Goal: Information Seeking & Learning: Learn about a topic

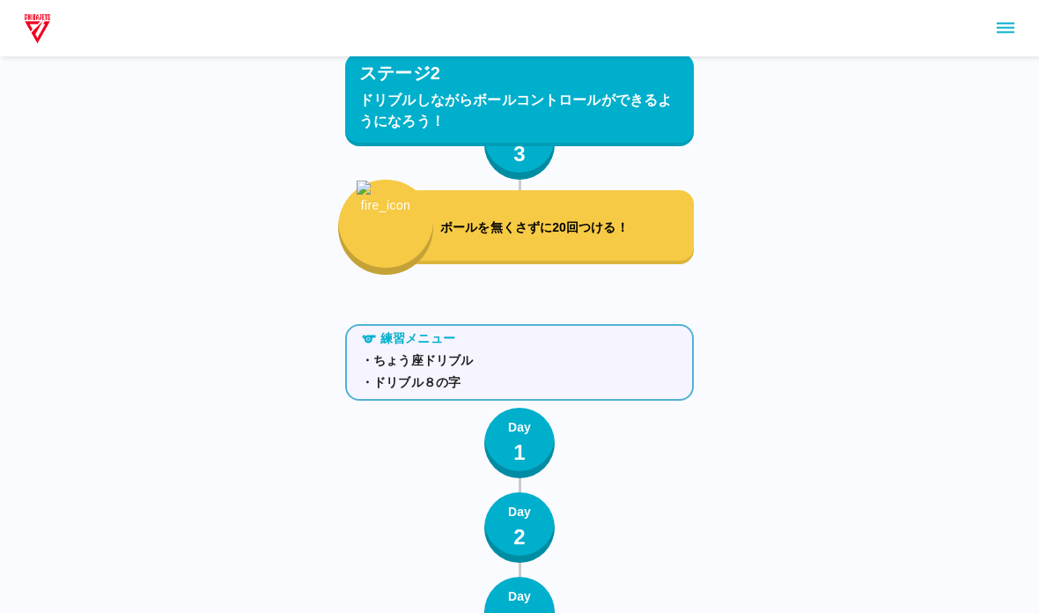
scroll to position [4415, 0]
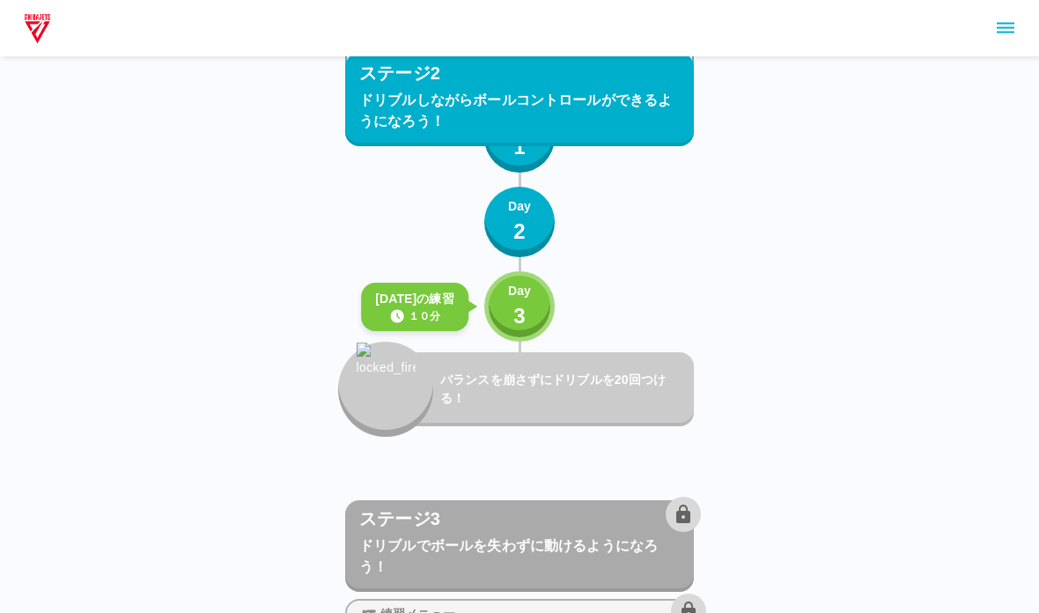
click at [524, 314] on p "3" at bounding box center [519, 316] width 12 height 32
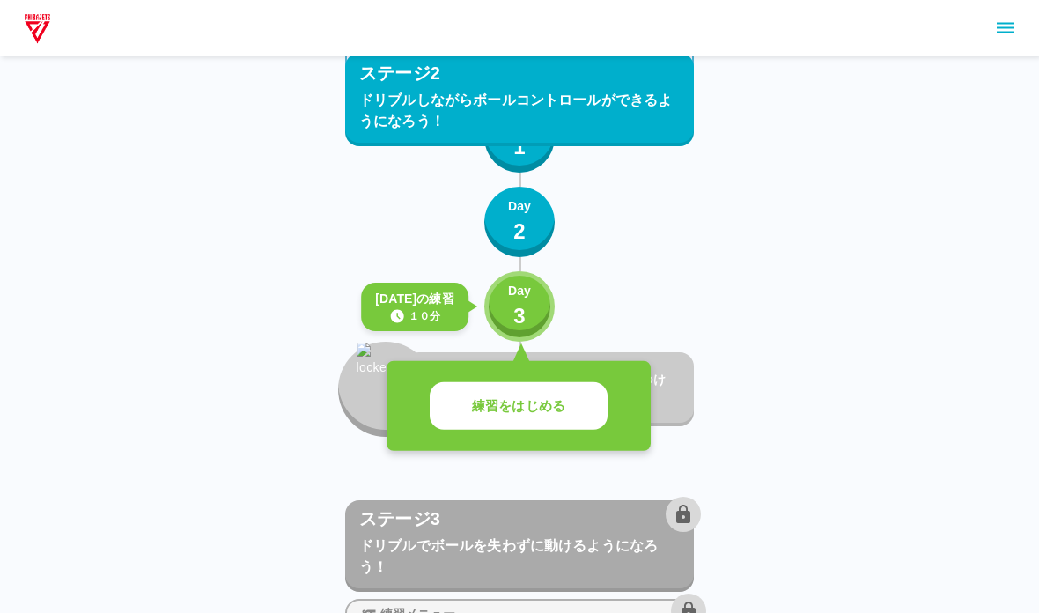
click at [480, 406] on p "練習をはじめる" at bounding box center [518, 406] width 93 height 20
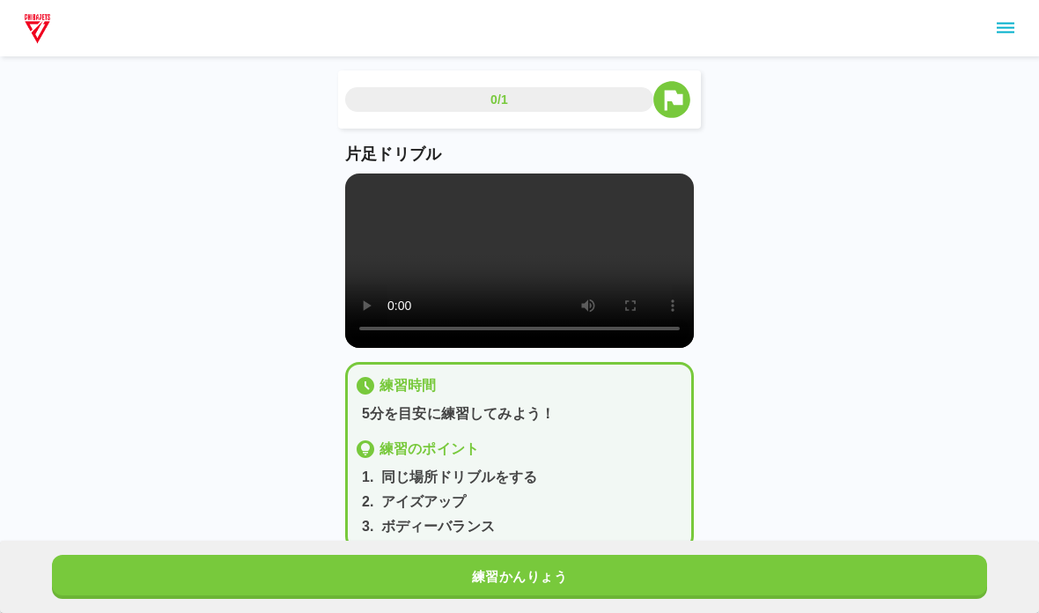
click at [457, 261] on video at bounding box center [519, 260] width 349 height 174
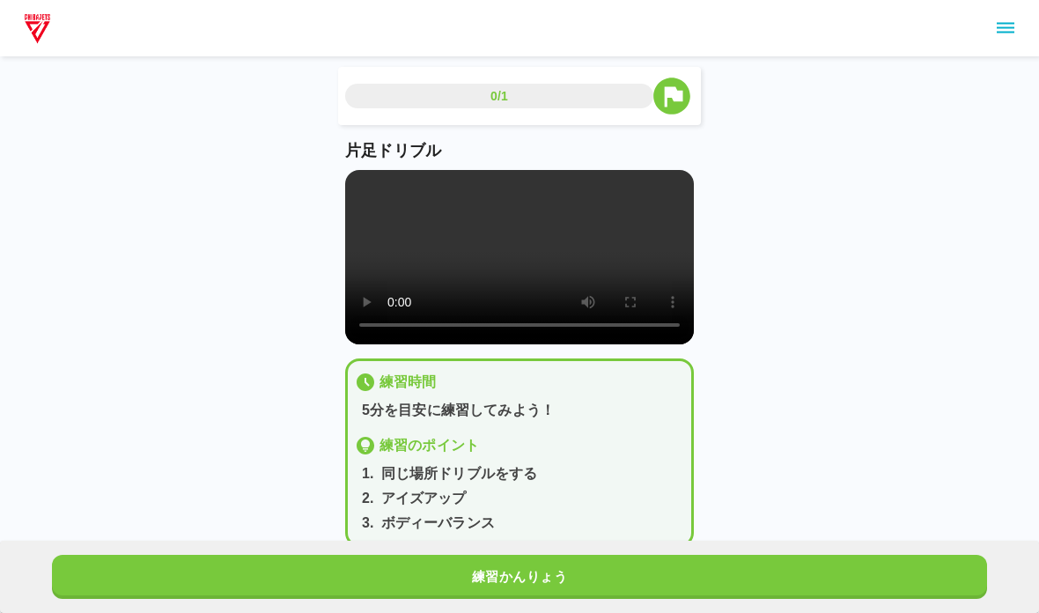
click at [372, 221] on video at bounding box center [519, 257] width 349 height 174
click at [359, 191] on video at bounding box center [519, 257] width 349 height 174
click at [353, 590] on button "練習かんりょう" at bounding box center [519, 577] width 935 height 44
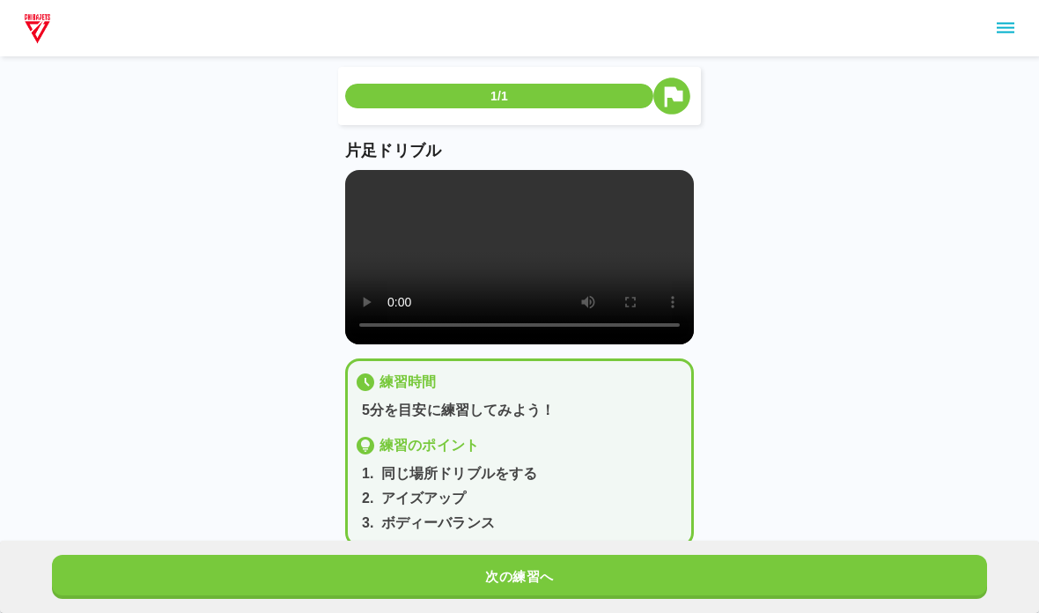
scroll to position [0, 0]
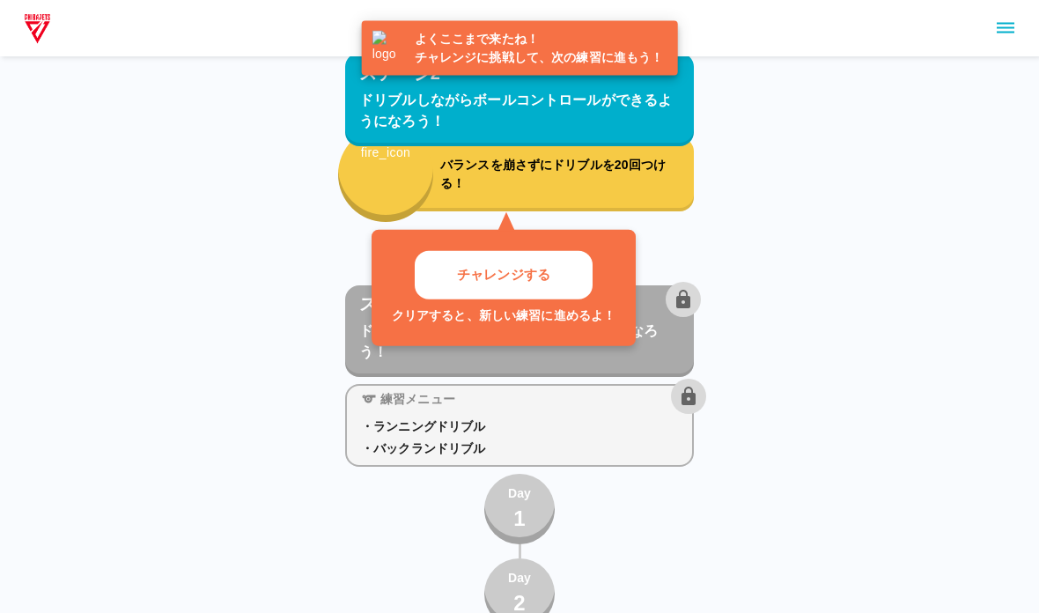
scroll to position [4629, 0]
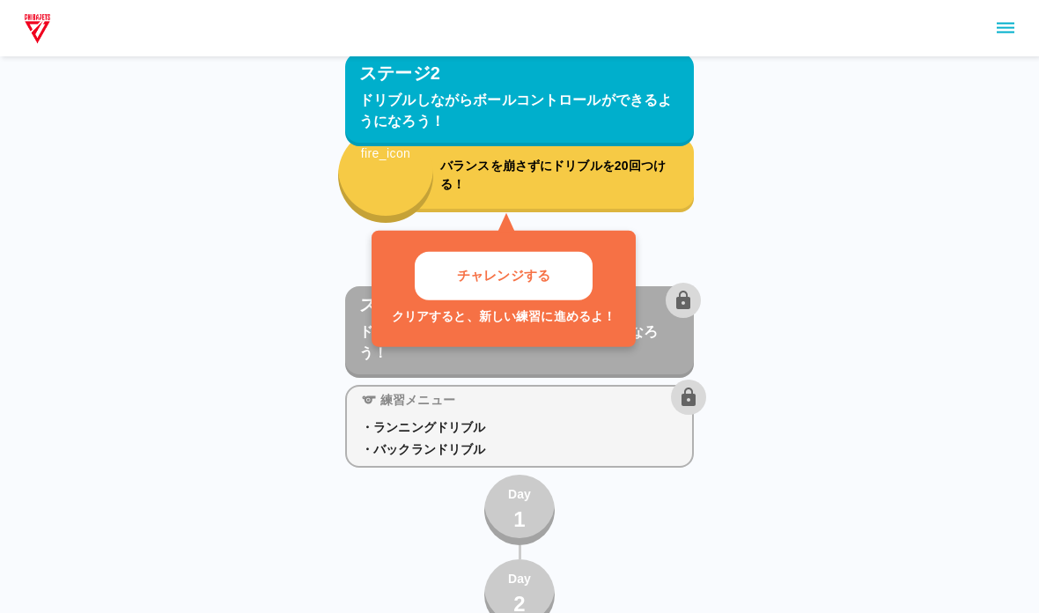
click at [467, 273] on p "チャレンジする" at bounding box center [503, 276] width 93 height 20
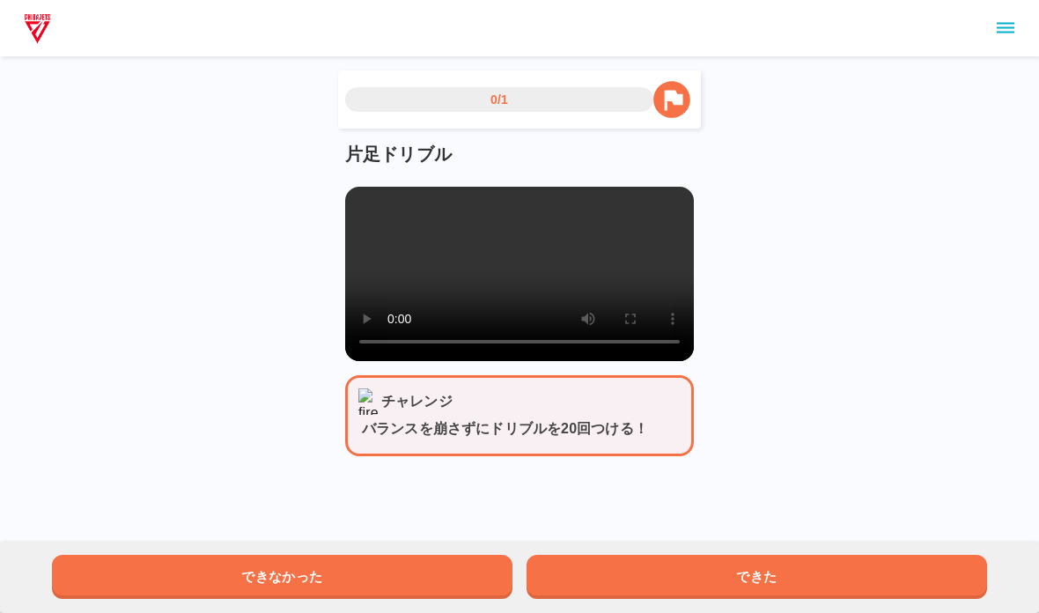
click at [394, 282] on video at bounding box center [519, 274] width 349 height 174
click at [393, 282] on video at bounding box center [519, 274] width 349 height 174
click at [354, 205] on video at bounding box center [519, 274] width 349 height 174
click at [605, 588] on button "できた" at bounding box center [756, 577] width 460 height 44
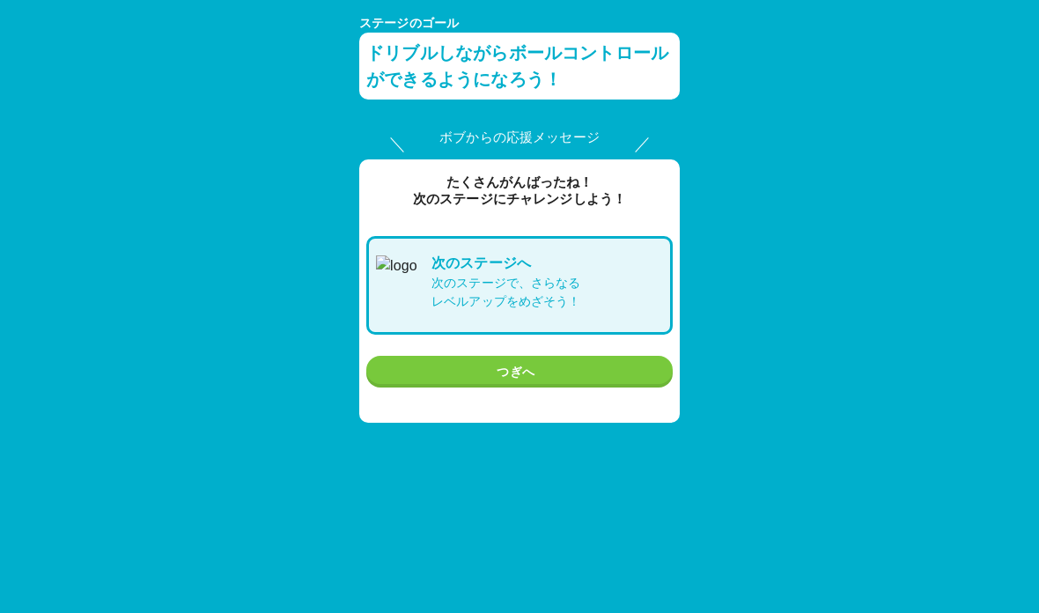
click at [463, 374] on button "つぎへ" at bounding box center [519, 372] width 306 height 33
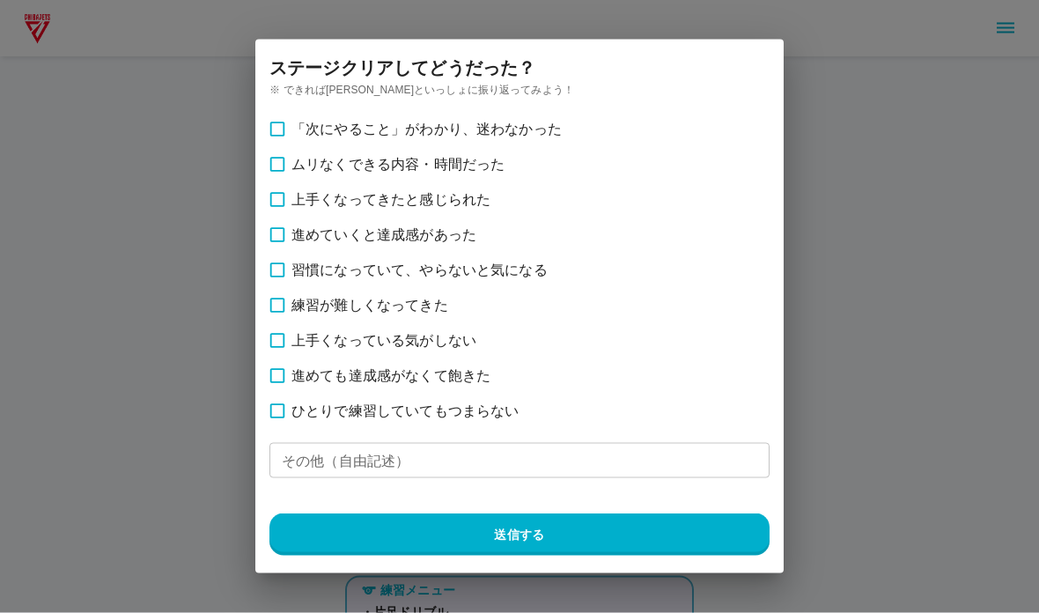
scroll to position [4505, 0]
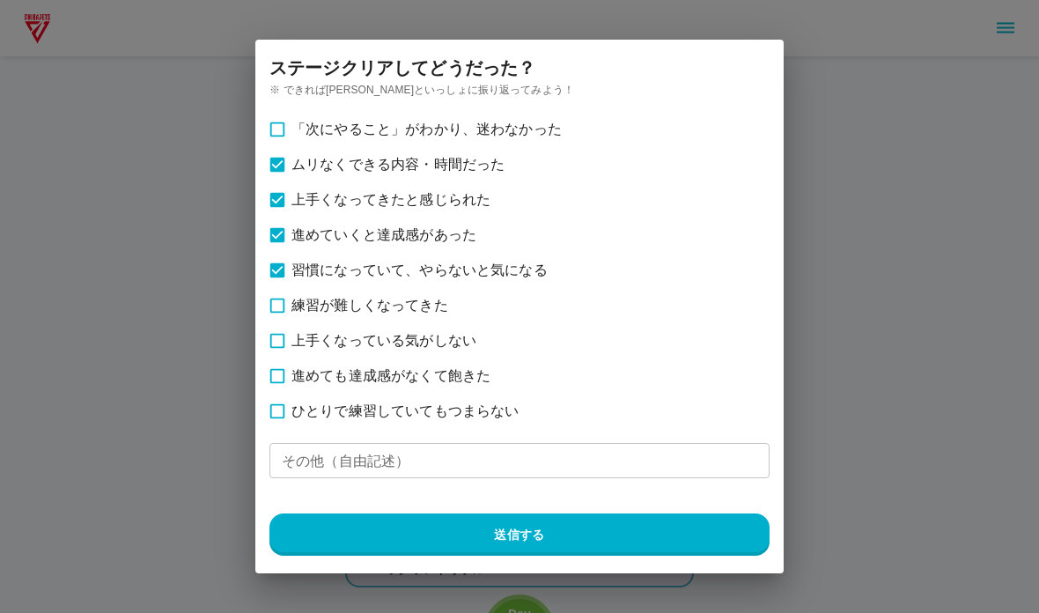
click at [323, 541] on button "送信する" at bounding box center [519, 534] width 500 height 42
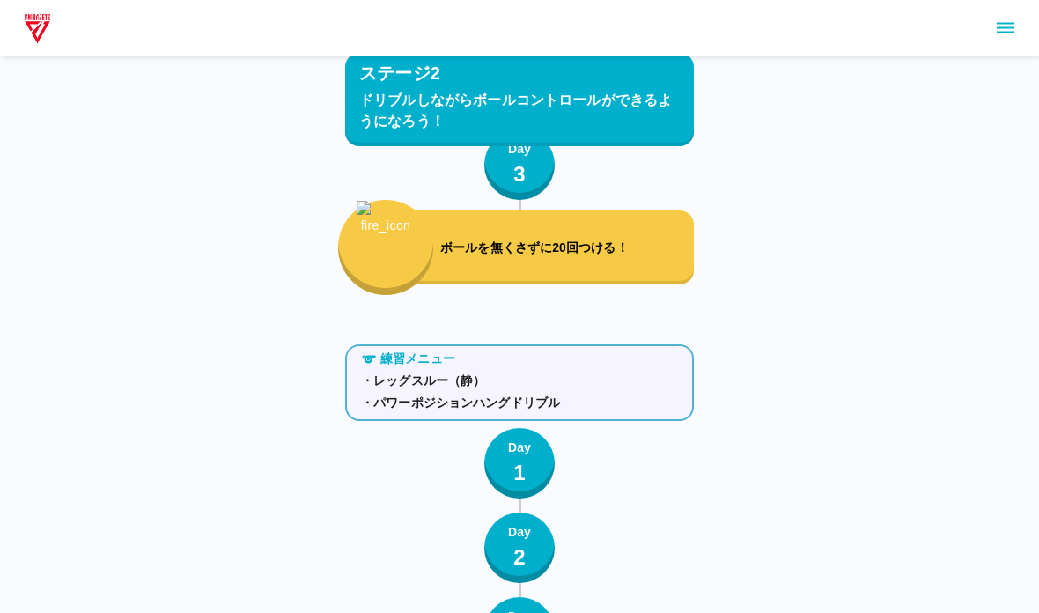
scroll to position [2872, 0]
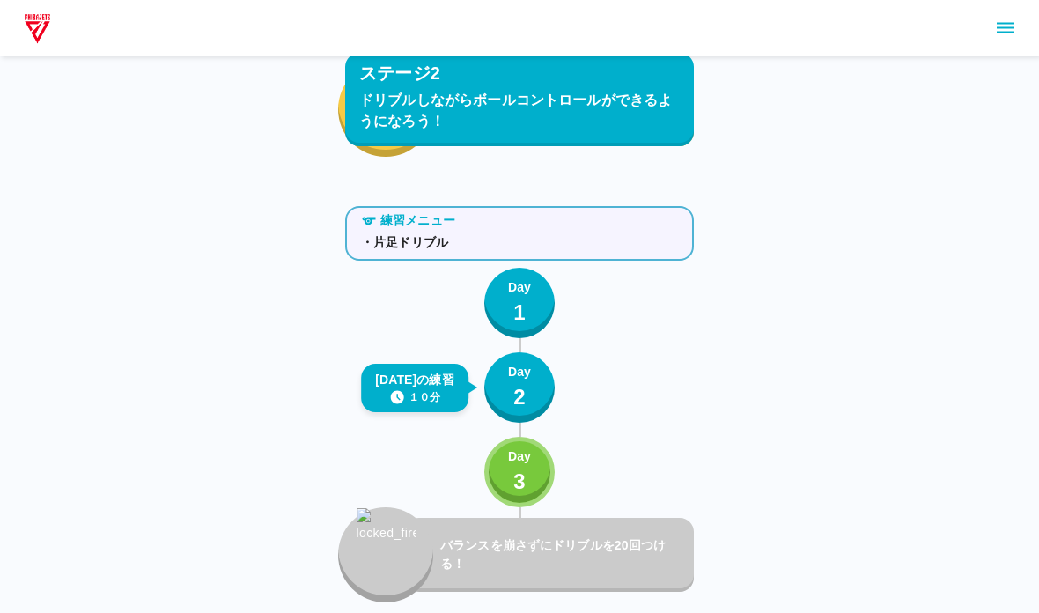
scroll to position [4250, 0]
